Goal: Navigation & Orientation: Find specific page/section

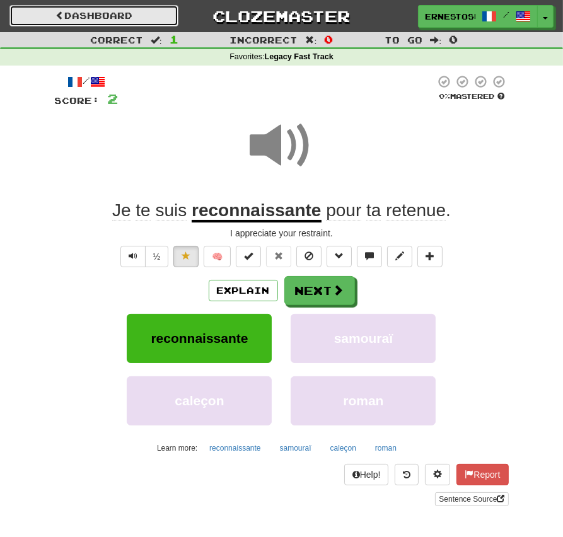
click at [77, 13] on link "Dashboard" at bounding box center [93, 15] width 169 height 21
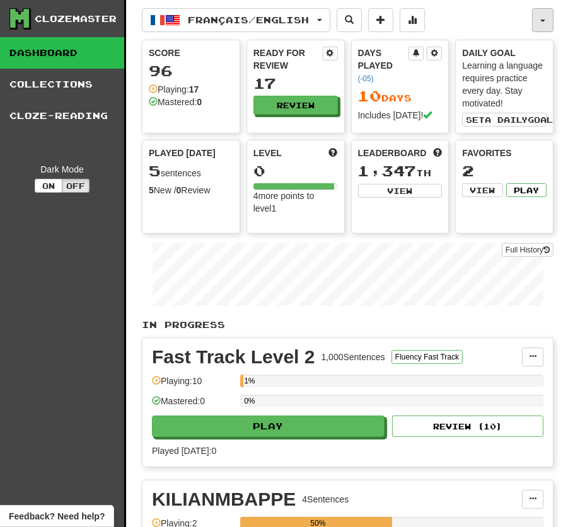
drag, startPoint x: 5, startPoint y: 226, endPoint x: 547, endPoint y: 23, distance: 578.5
click at [547, 23] on button "button" at bounding box center [542, 20] width 21 height 24
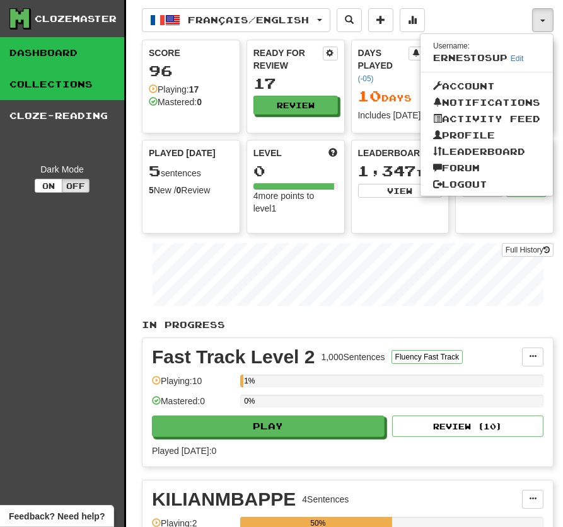
click at [56, 70] on link "Collections" at bounding box center [62, 85] width 124 height 32
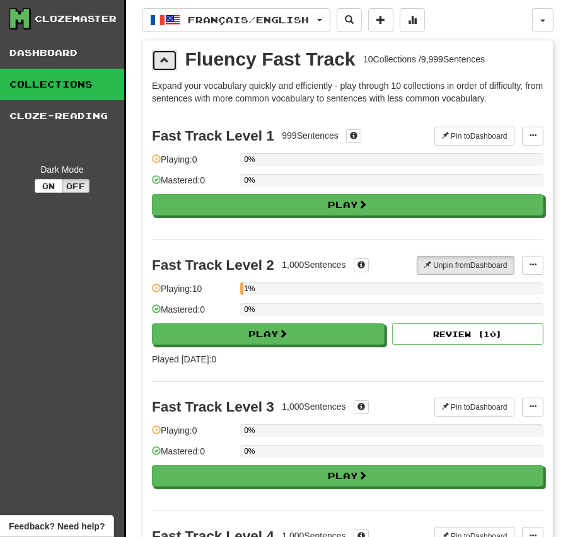
click at [157, 55] on button at bounding box center [164, 60] width 25 height 21
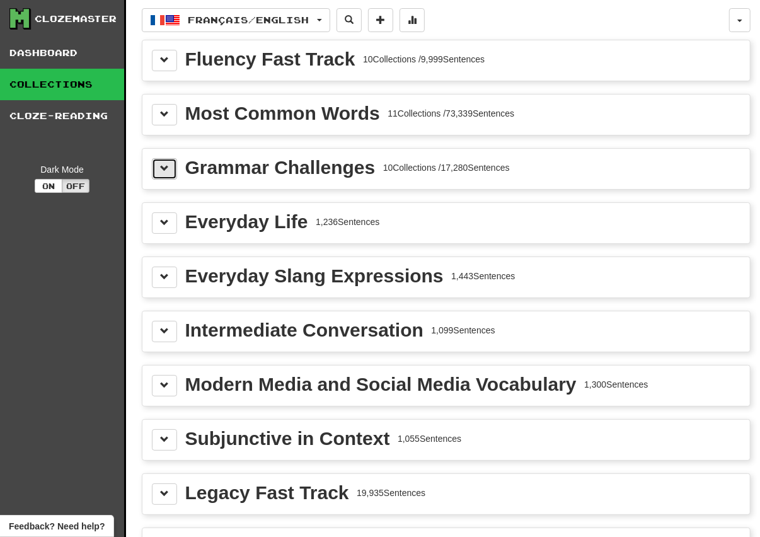
click at [157, 163] on button at bounding box center [164, 168] width 25 height 21
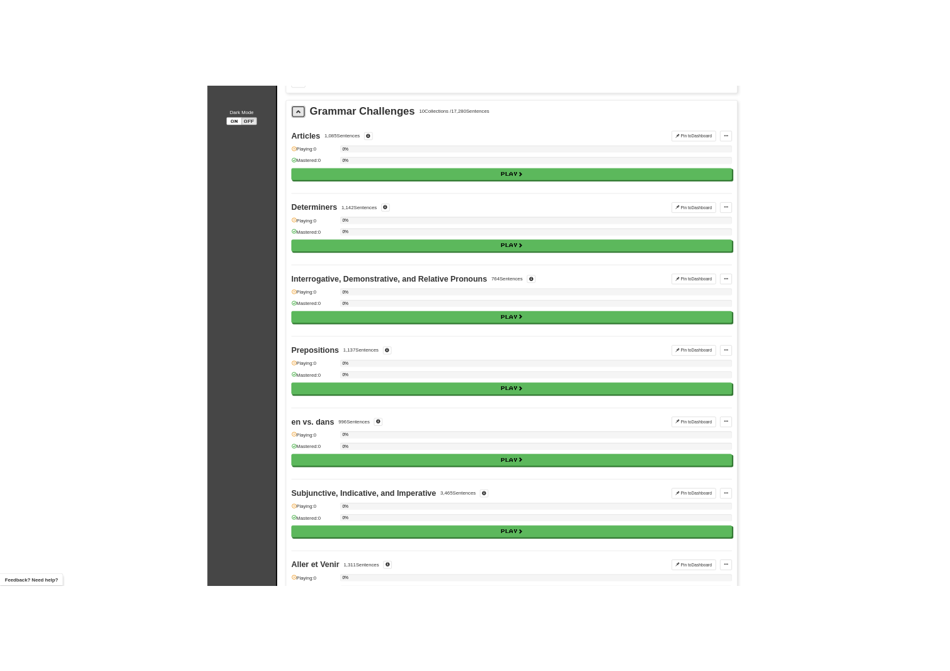
scroll to position [142, 0]
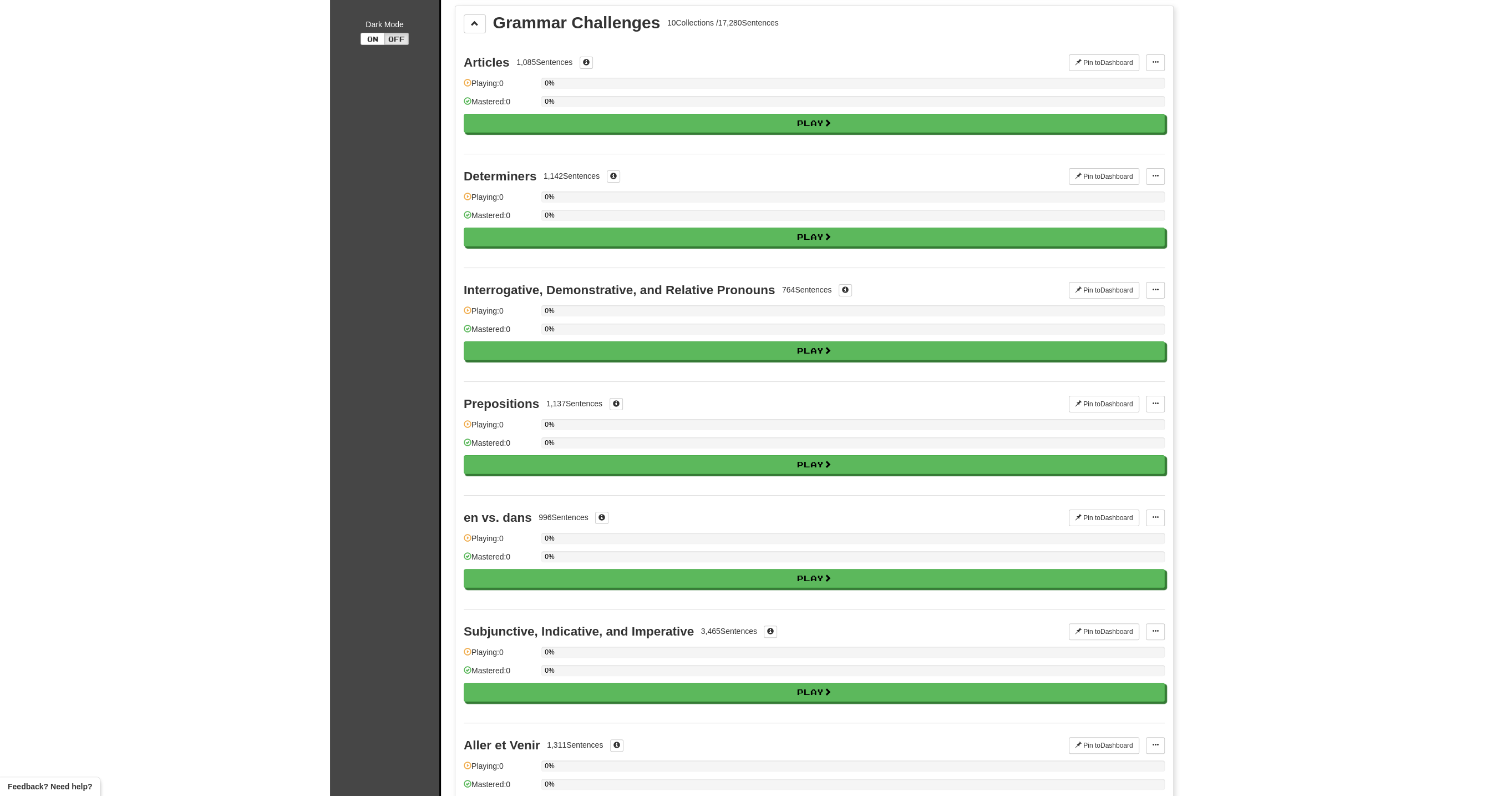
click at [356, 319] on div "Clozemaster Dashboard Collections Cloze-Reading Dark Mode On Off" at bounding box center [385, 741] width 111 height 1732
